Goal: Ask a question

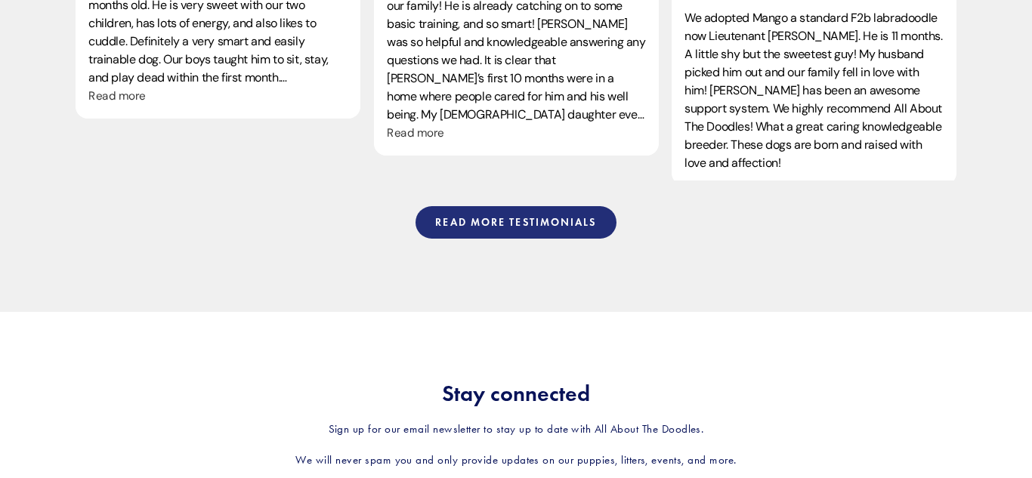
scroll to position [4005, 0]
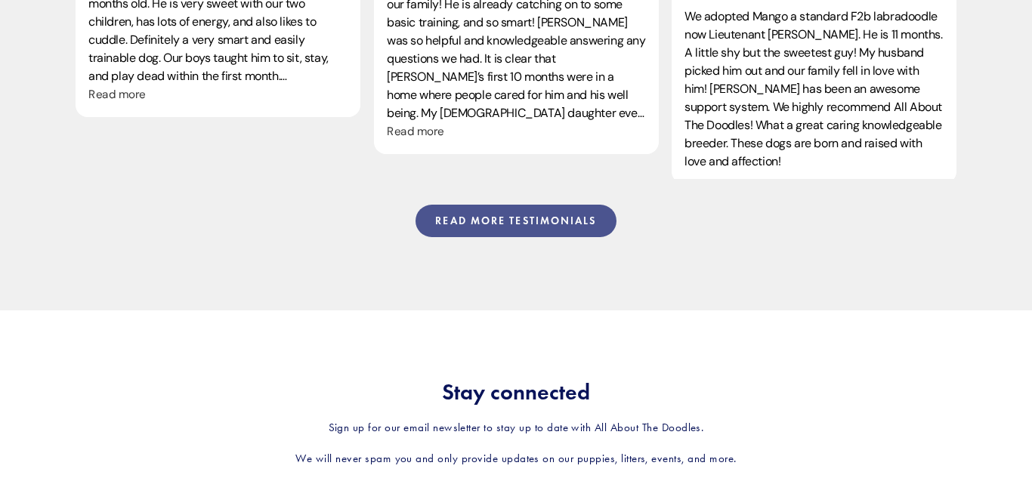
click at [535, 205] on link "Read more testimonials" at bounding box center [516, 221] width 200 height 33
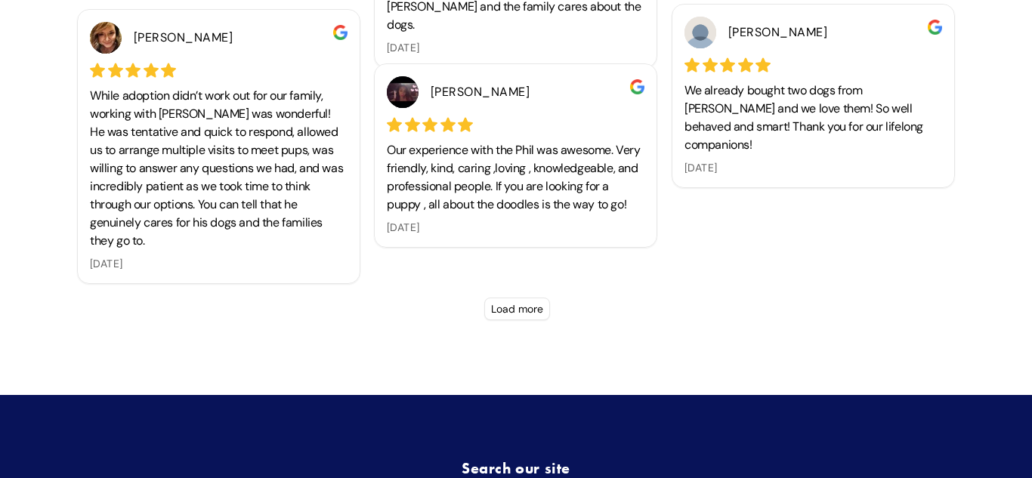
scroll to position [4742, 0]
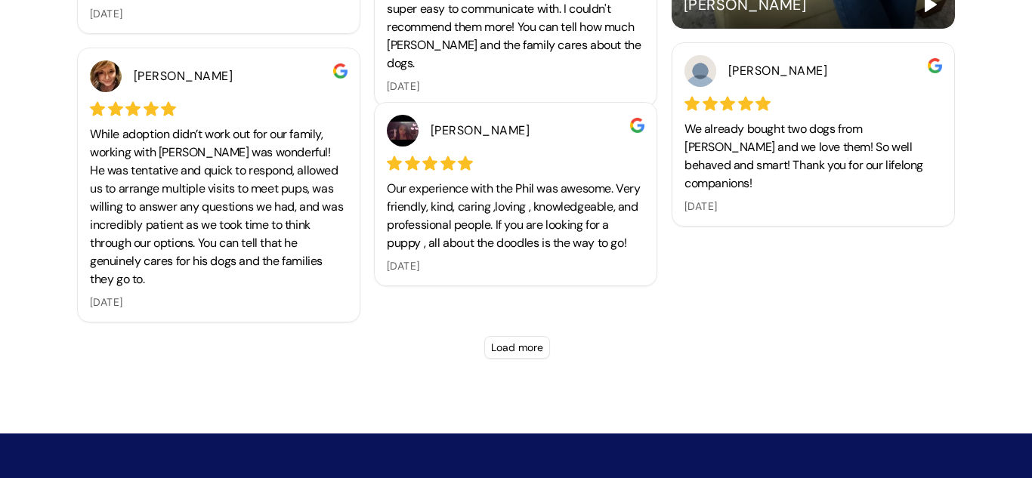
click at [519, 355] on button "Load more" at bounding box center [517, 347] width 66 height 23
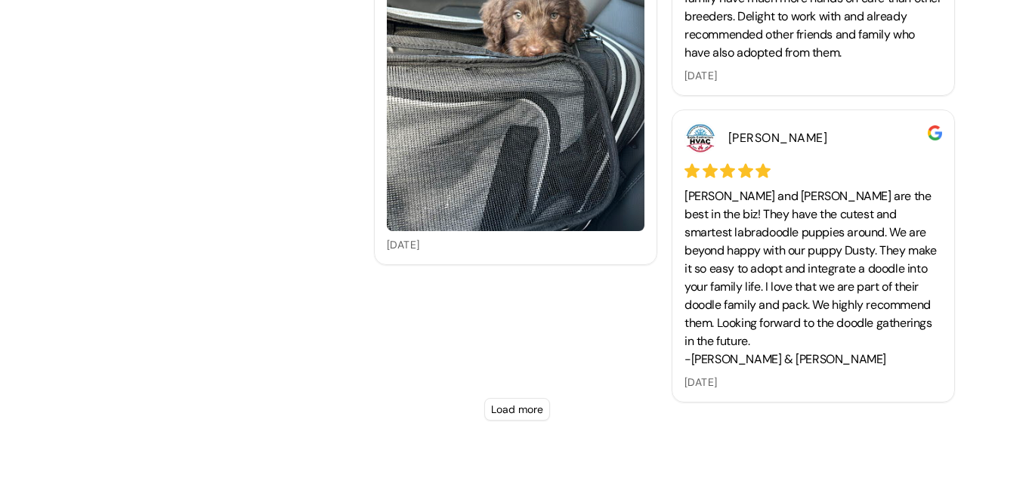
scroll to position [5751, 0]
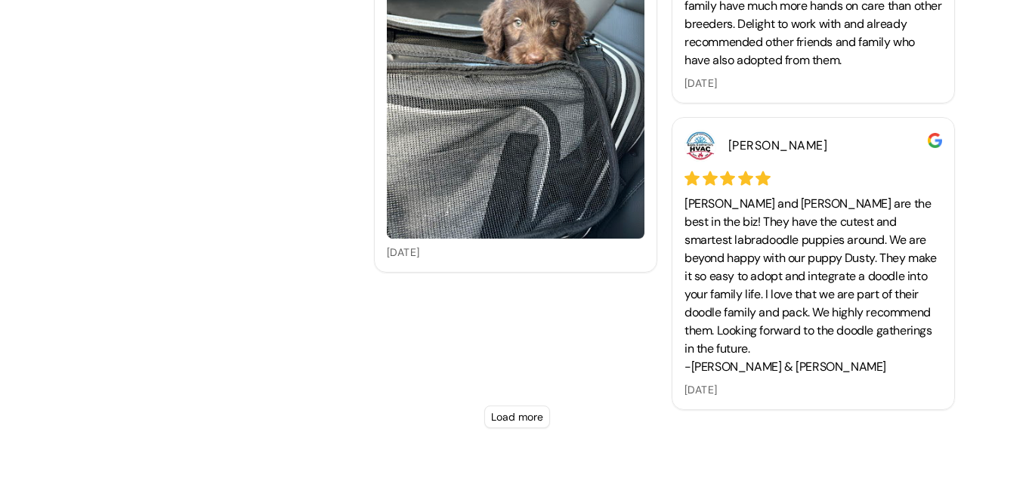
click at [510, 423] on button "Load more" at bounding box center [517, 417] width 66 height 23
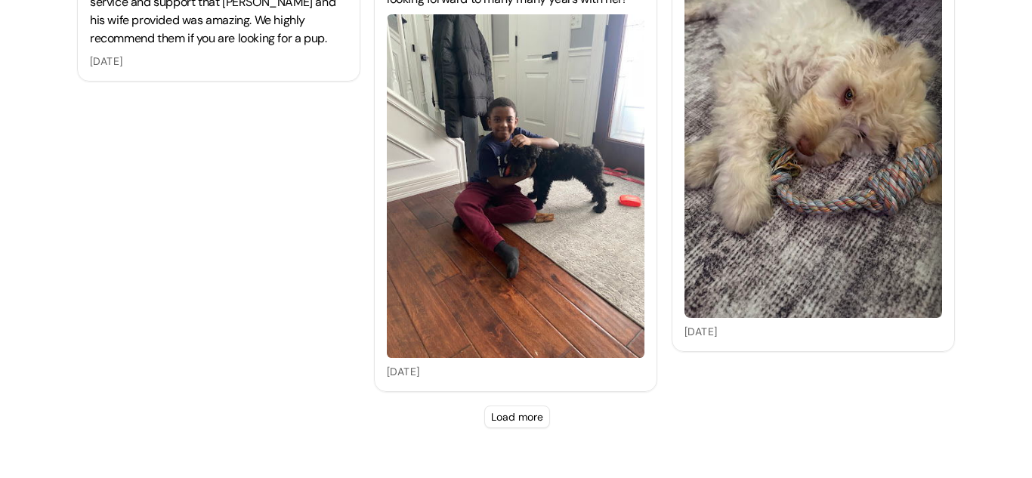
scroll to position [7121, 0]
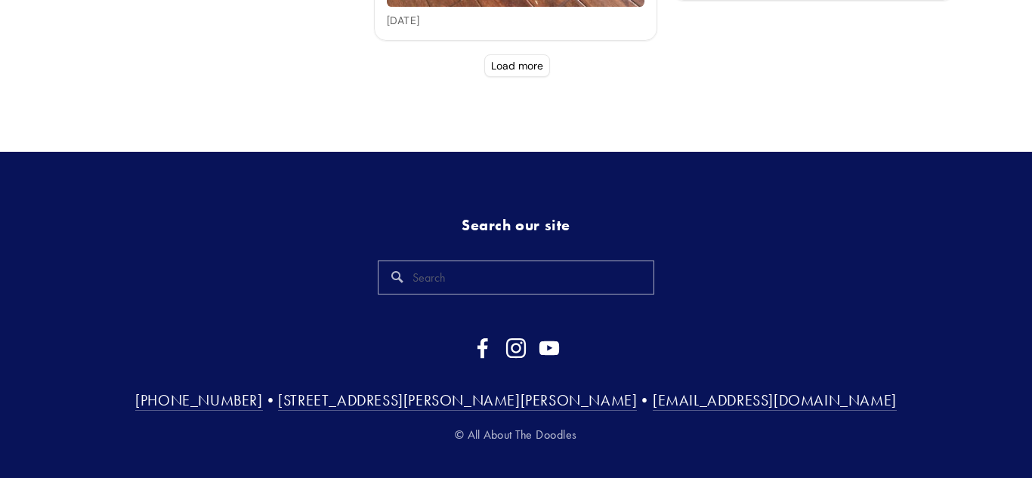
click at [518, 69] on button "Load more" at bounding box center [517, 65] width 66 height 23
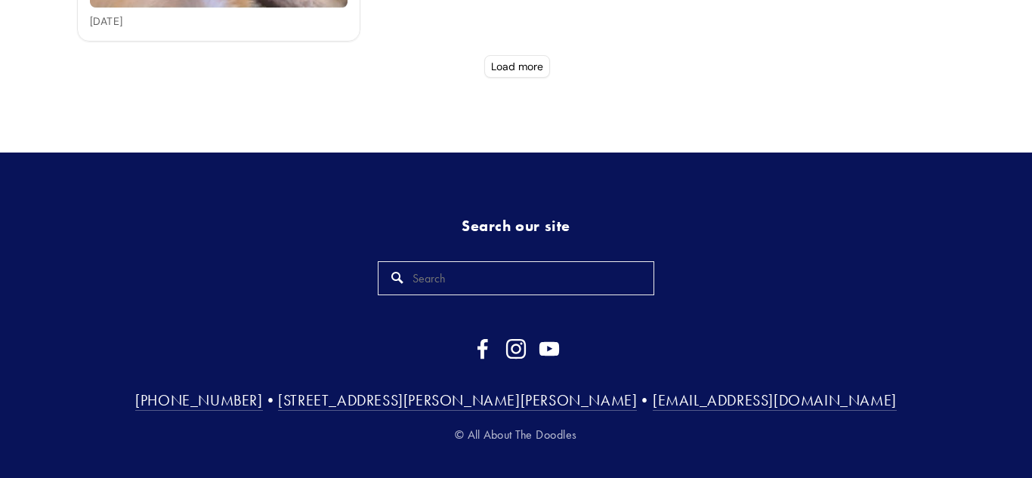
scroll to position [7976, 0]
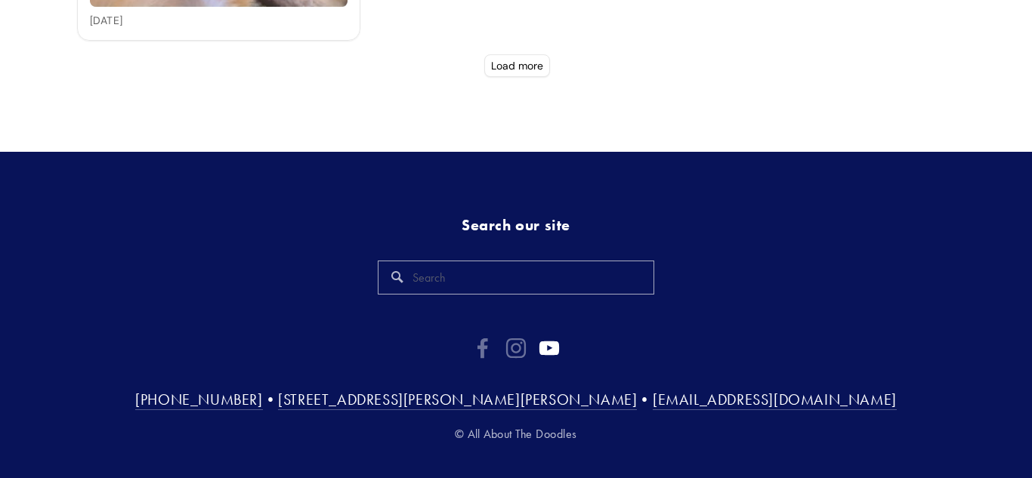
click at [554, 353] on use "YouTube" at bounding box center [550, 348] width 20 height 14
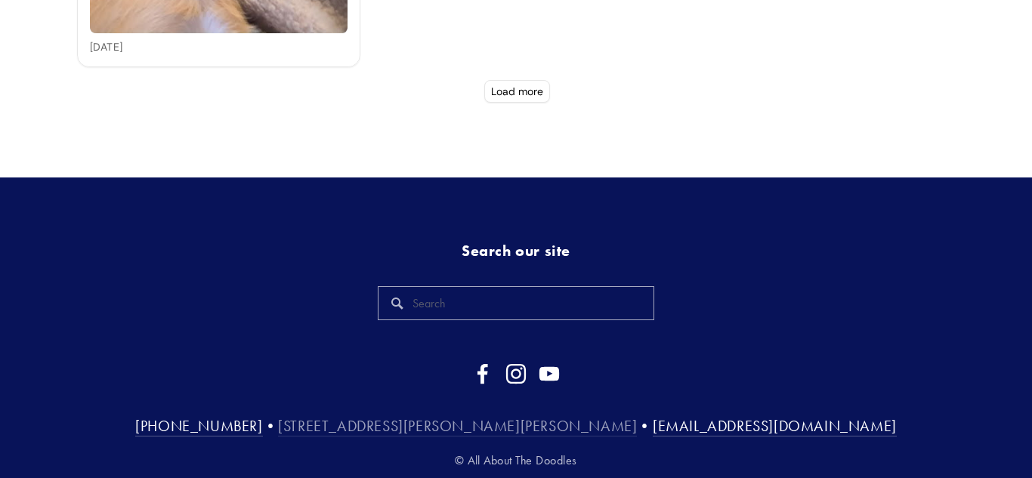
scroll to position [8509, 0]
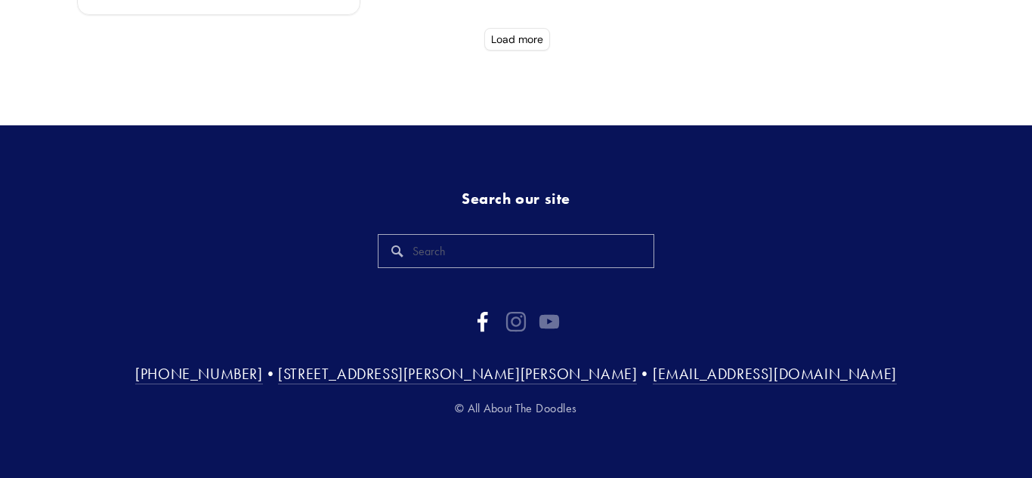
click at [484, 321] on use "Facebook" at bounding box center [483, 322] width 11 height 20
click at [514, 310] on div "(815) 501-3900 • 34697 Wheeler Rd Kirkland, IL 60146 • Phil@AllAboutTheDoodles.…" at bounding box center [516, 363] width 881 height 135
click at [516, 324] on use "Instagram" at bounding box center [516, 322] width 42 height 42
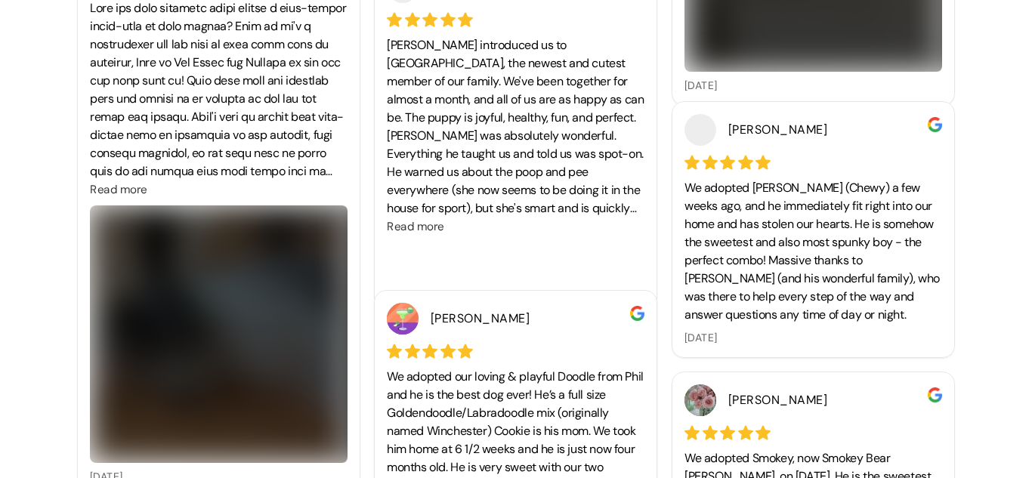
scroll to position [0, 0]
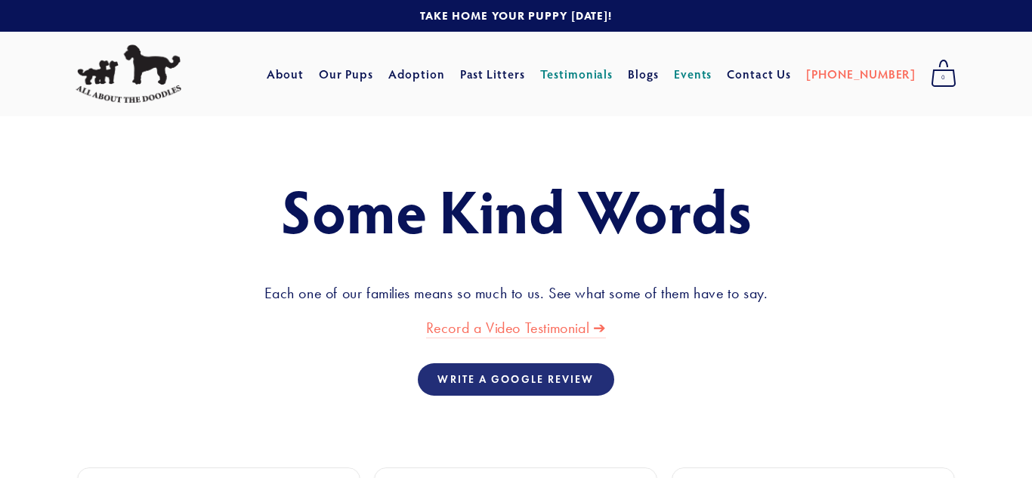
click at [706, 75] on link "Events" at bounding box center [693, 73] width 39 height 27
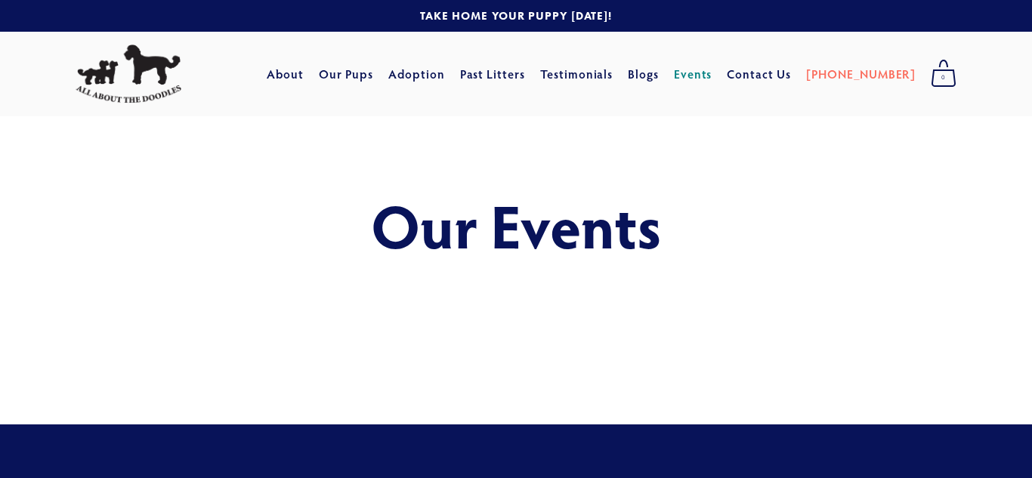
click at [495, 252] on h1 "Our Events" at bounding box center [516, 225] width 881 height 67
click at [318, 91] on div "Cart 0 About Our Pups Adoption Past Litters Standard Mini Testimonials Blogs Ev…" at bounding box center [594, 74] width 740 height 38
click at [304, 79] on link "About" at bounding box center [285, 73] width 37 height 27
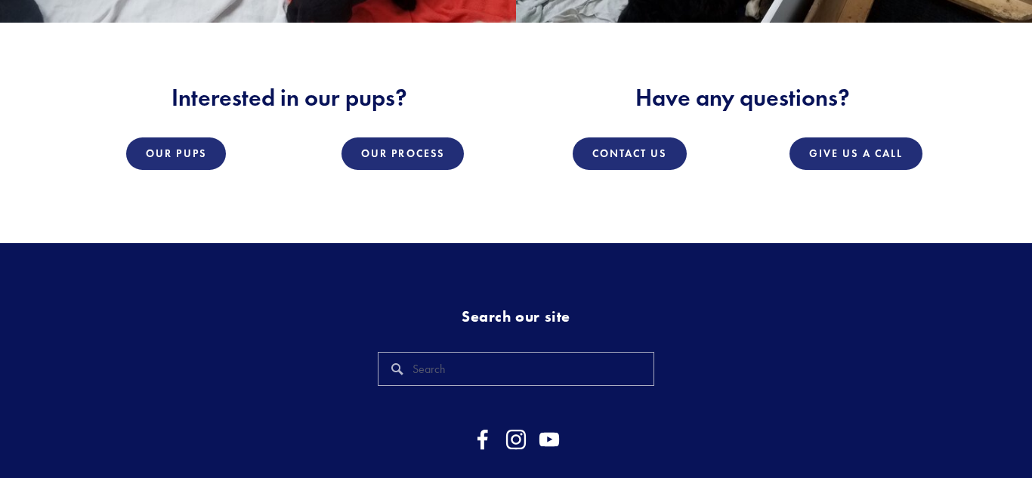
scroll to position [2213, 0]
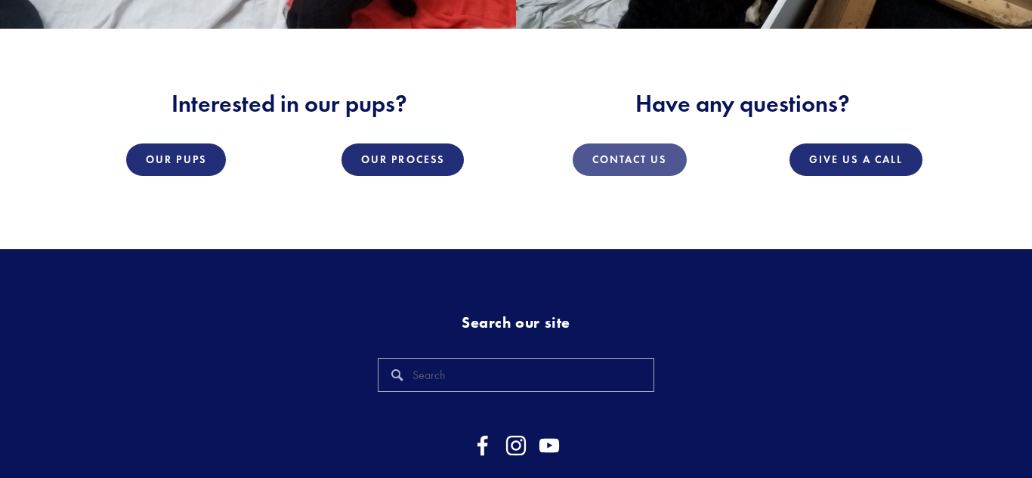
click at [647, 175] on link "Contact Us" at bounding box center [630, 160] width 114 height 33
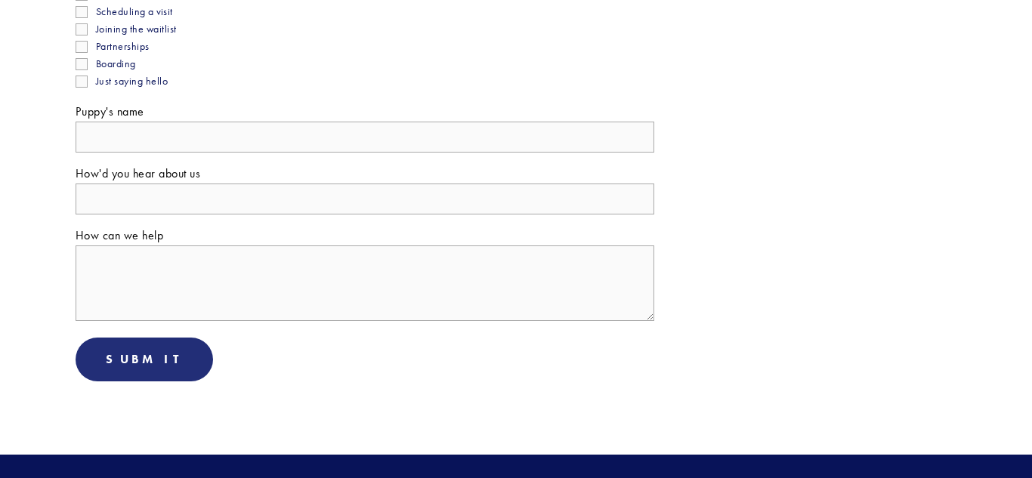
scroll to position [655, 0]
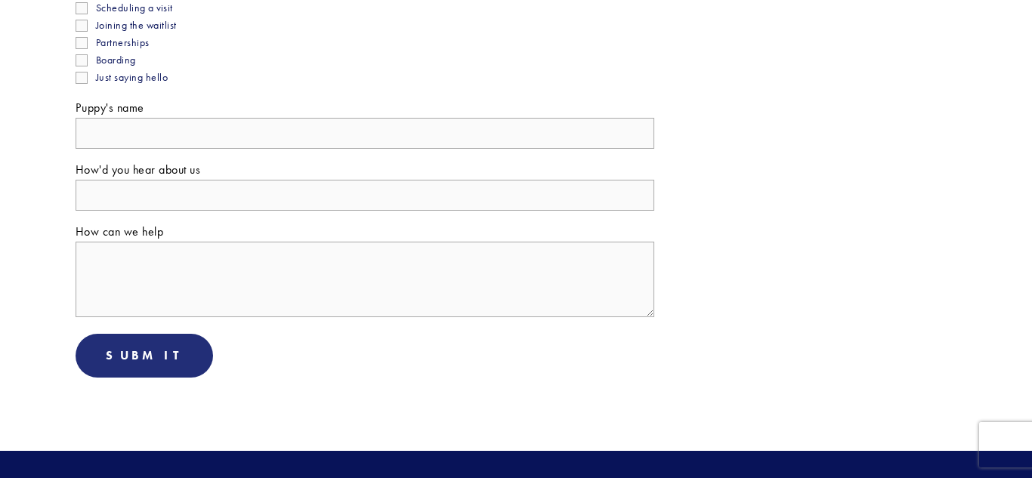
click at [246, 261] on textarea "How can we help" at bounding box center [365, 280] width 579 height 76
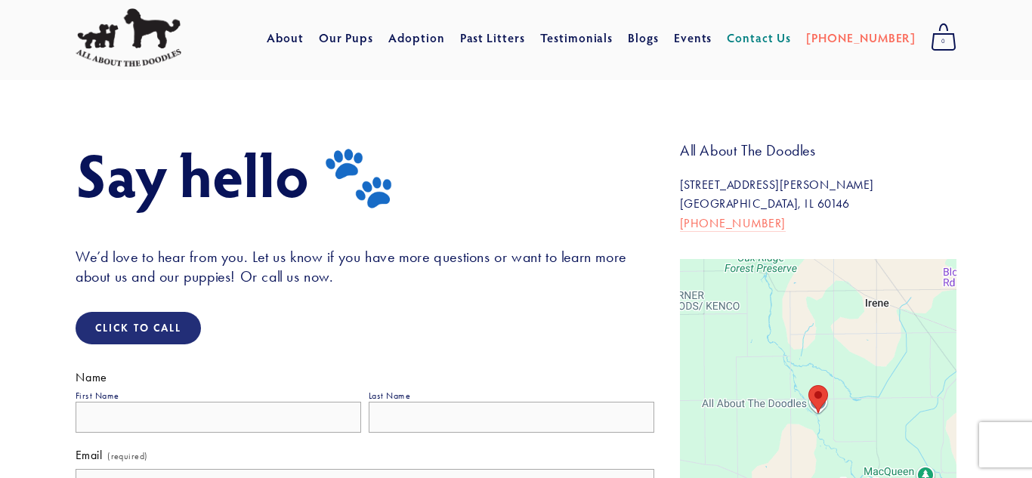
scroll to position [14, 0]
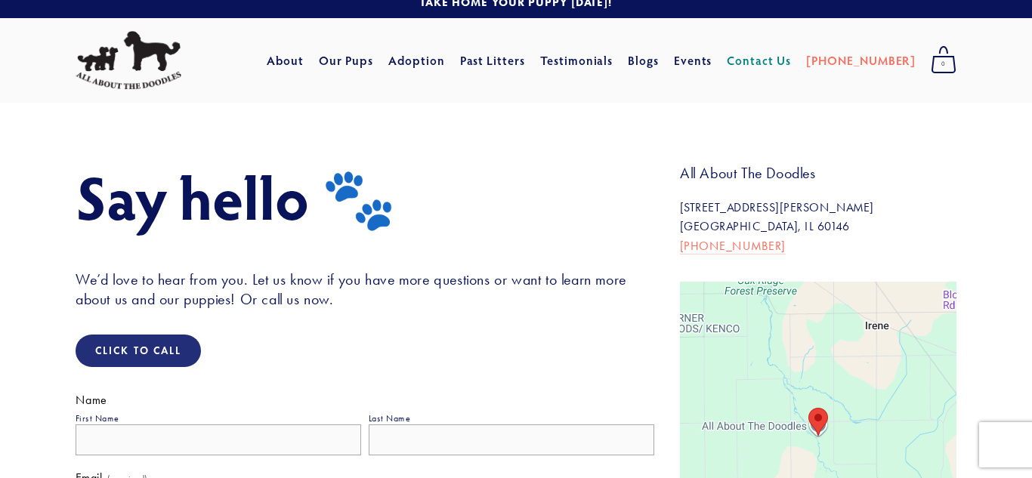
click at [164, 444] on input "First Name" at bounding box center [219, 440] width 286 height 31
type input "[PERSON_NAME]"
click at [358, 457] on fieldset "Name First Name [PERSON_NAME] Last Name" at bounding box center [365, 431] width 579 height 76
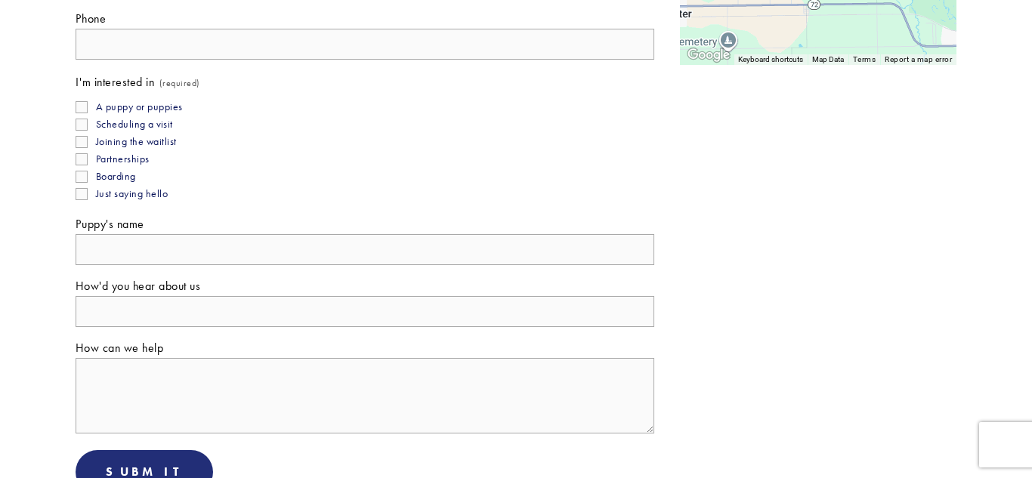
scroll to position [0, 0]
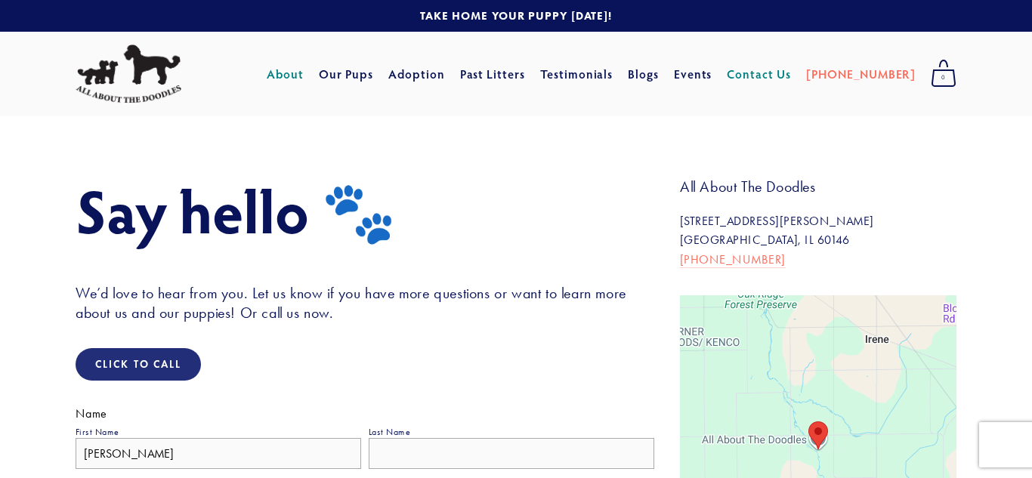
click at [304, 79] on link "About" at bounding box center [285, 73] width 37 height 27
